Goal: Find specific page/section: Find specific page/section

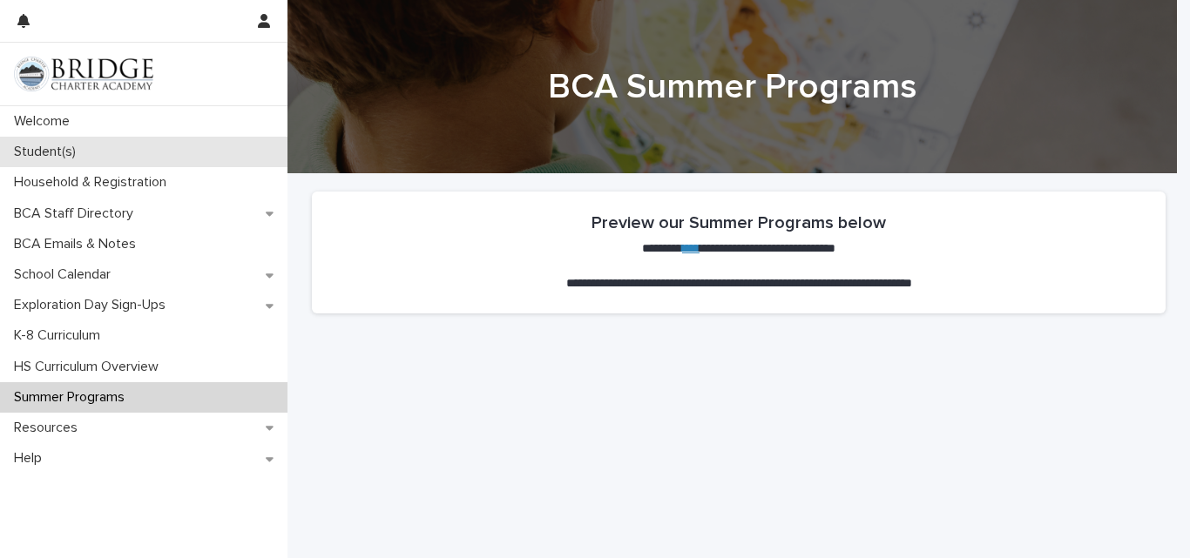
click at [47, 158] on p "Student(s)" at bounding box center [48, 152] width 83 height 17
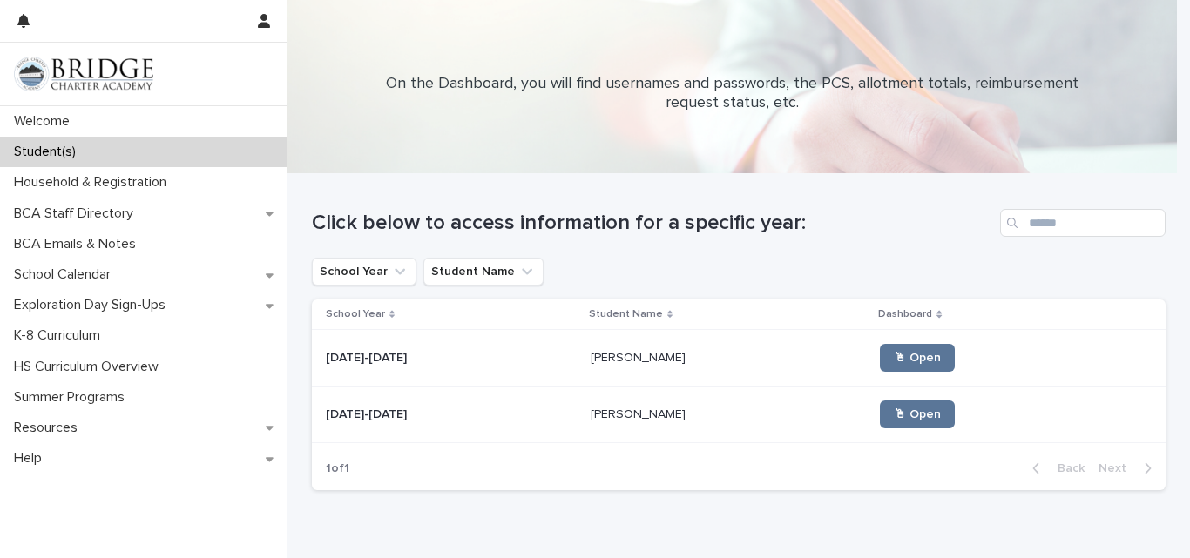
click at [617, 351] on p "[PERSON_NAME]" at bounding box center [640, 357] width 98 height 18
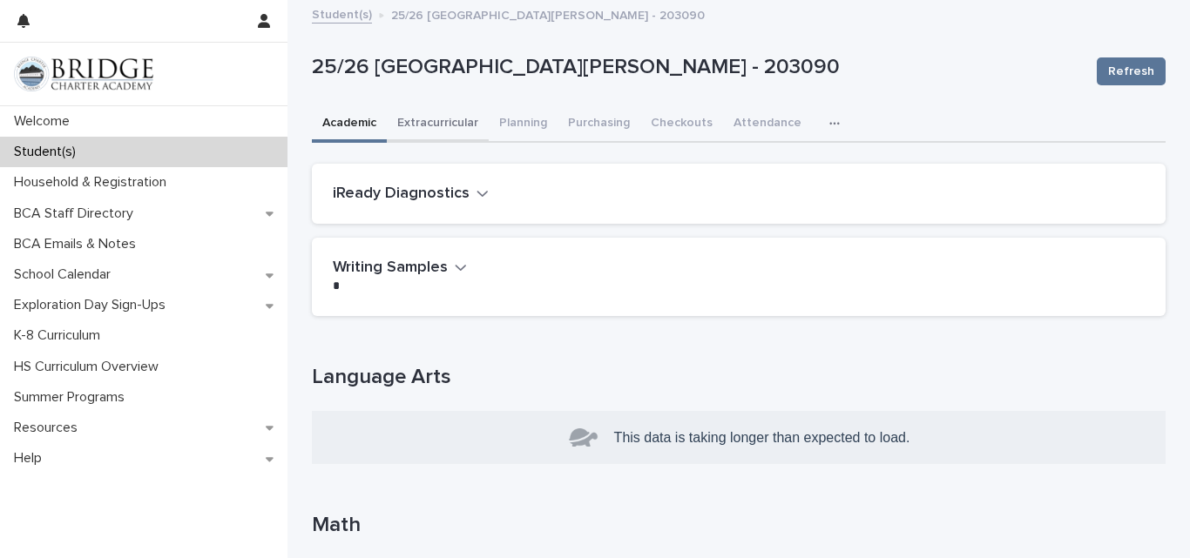
click at [449, 123] on button "Extracurricular" at bounding box center [438, 124] width 102 height 37
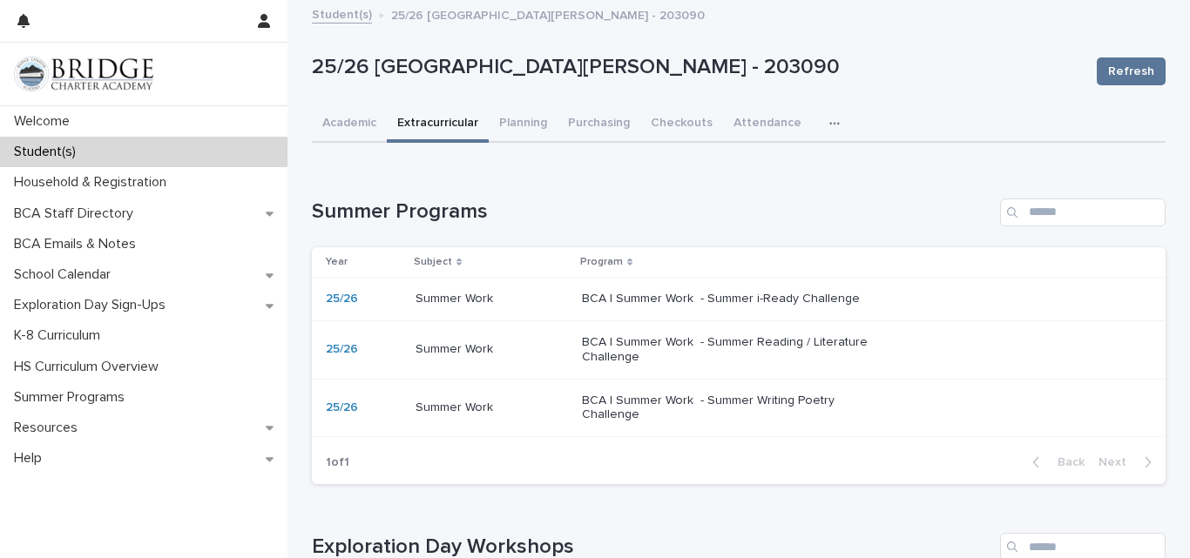
click at [590, 298] on p "BCA | Summer Work - Summer i-Ready Challenge" at bounding box center [727, 299] width 290 height 15
